Goal: Check status: Check status

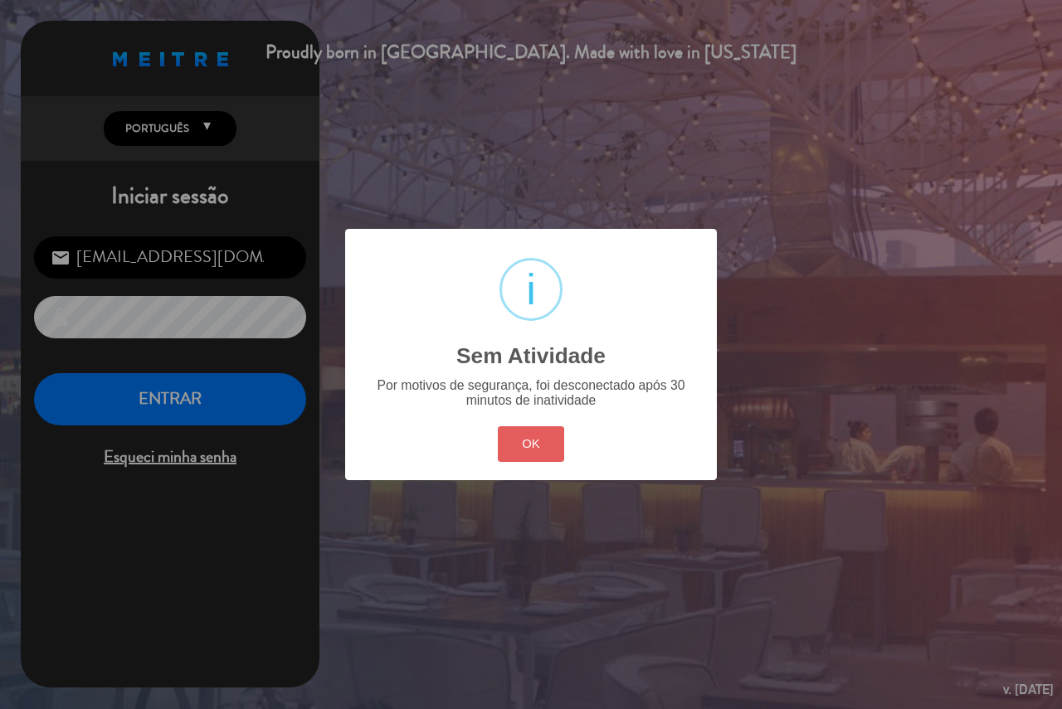
click at [503, 440] on button "OK" at bounding box center [531, 444] width 67 height 36
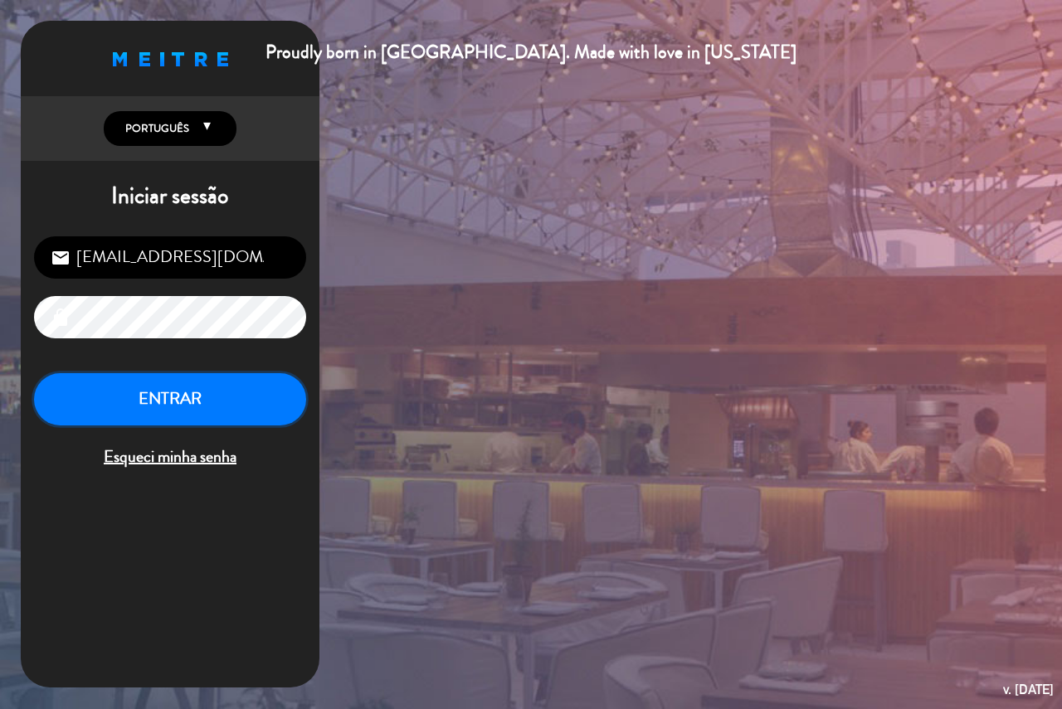
click at [291, 393] on button "ENTRAR" at bounding box center [170, 399] width 272 height 52
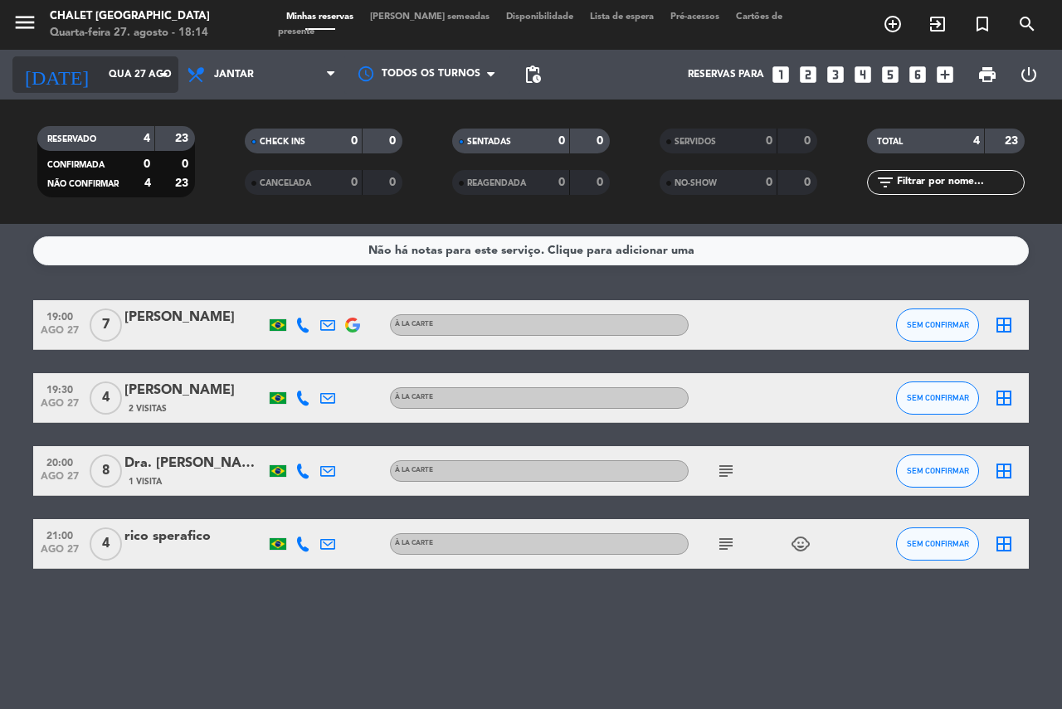
click at [110, 85] on input "Qua 27 ago" at bounding box center [166, 75] width 132 height 28
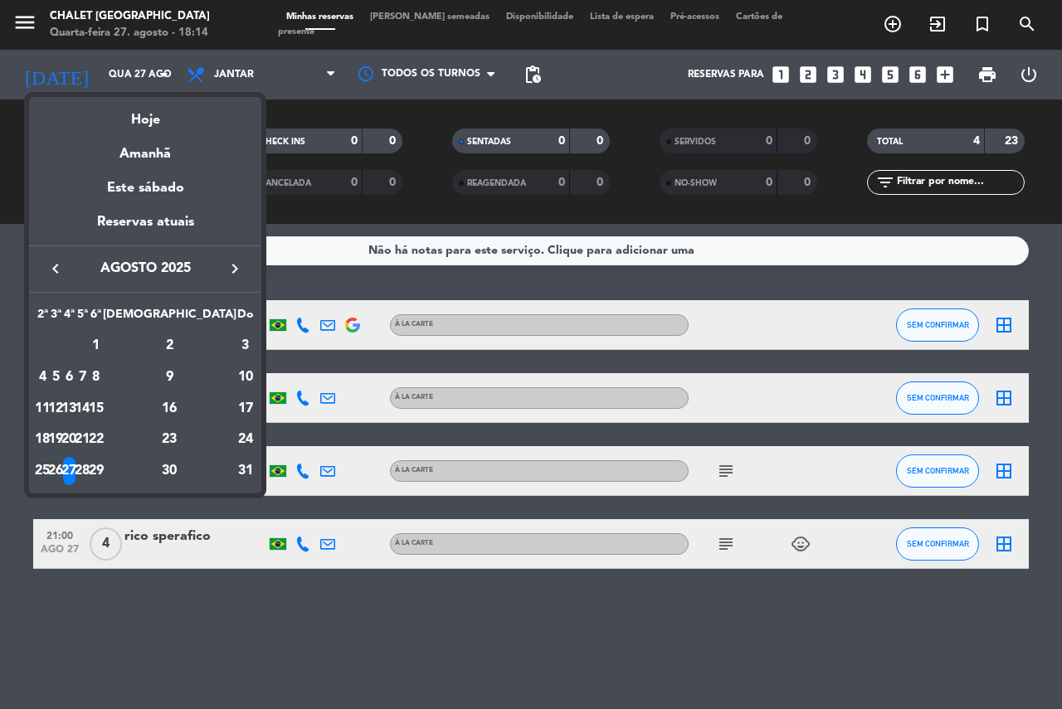
click at [89, 467] on div "28" at bounding box center [82, 471] width 12 height 28
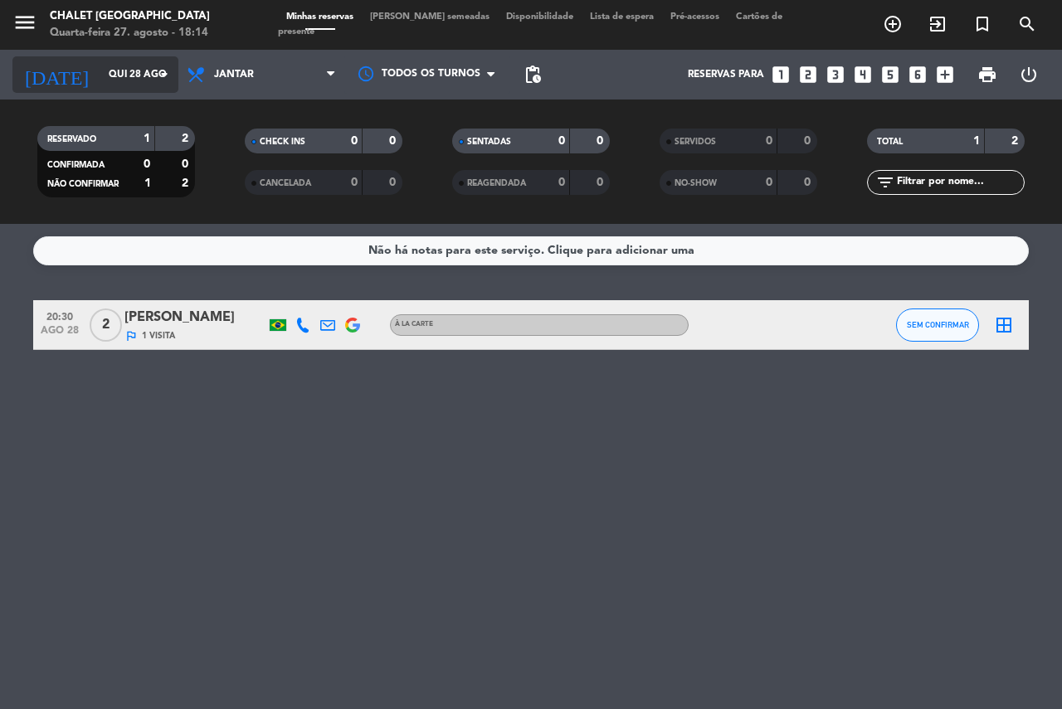
click at [158, 73] on icon "arrow_drop_down" at bounding box center [164, 75] width 20 height 20
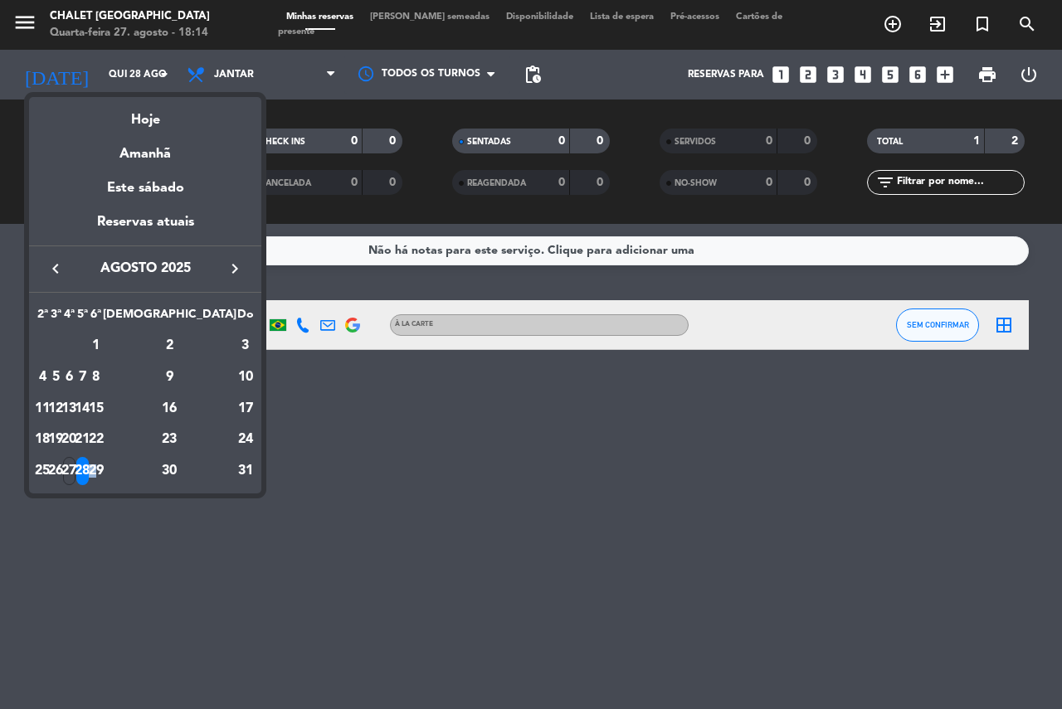
click at [102, 470] on div "29" at bounding box center [96, 471] width 12 height 28
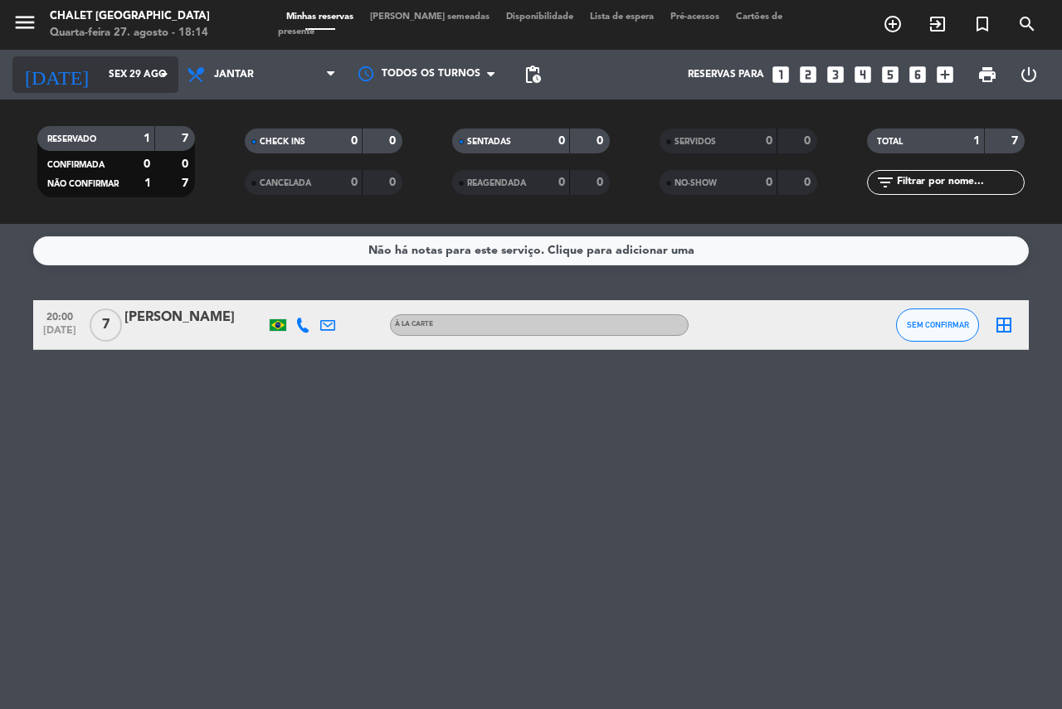
click at [100, 79] on input "Sex 29 ago" at bounding box center [166, 75] width 132 height 28
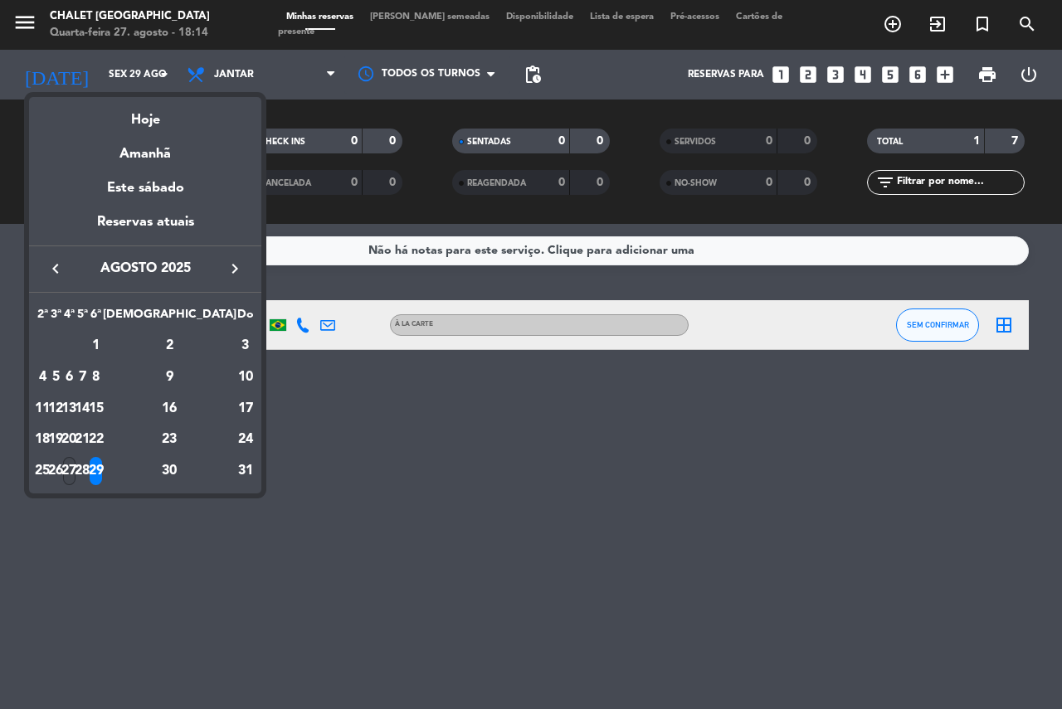
click at [75, 477] on div "27" at bounding box center [69, 471] width 12 height 28
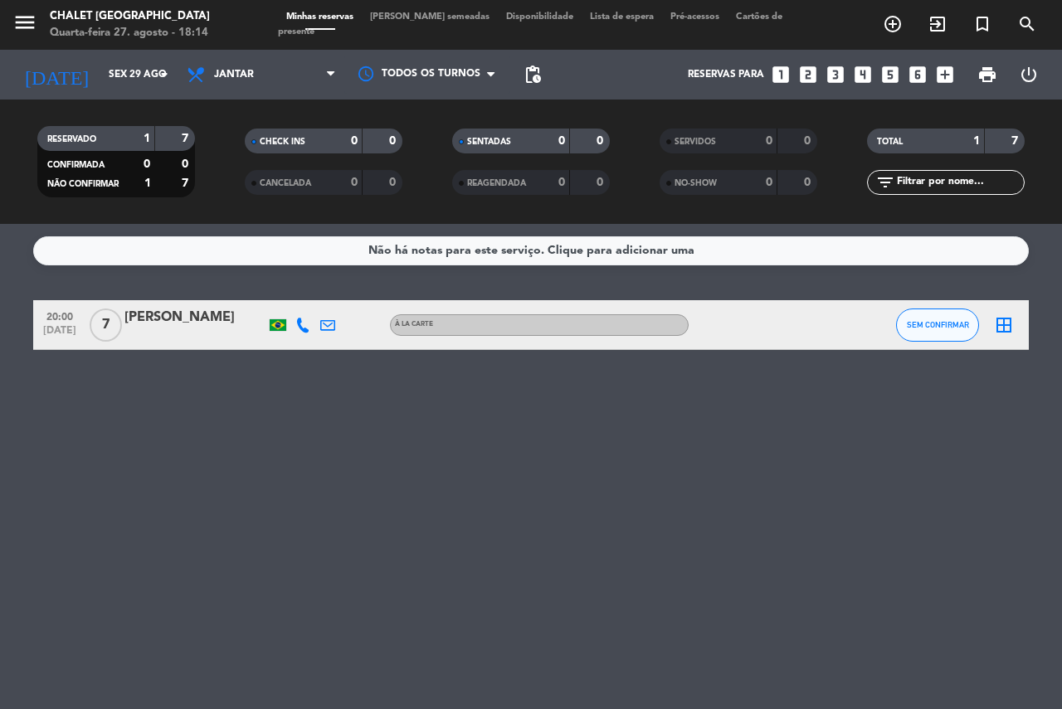
type input "Qua 27 ago"
